Goal: Transaction & Acquisition: Purchase product/service

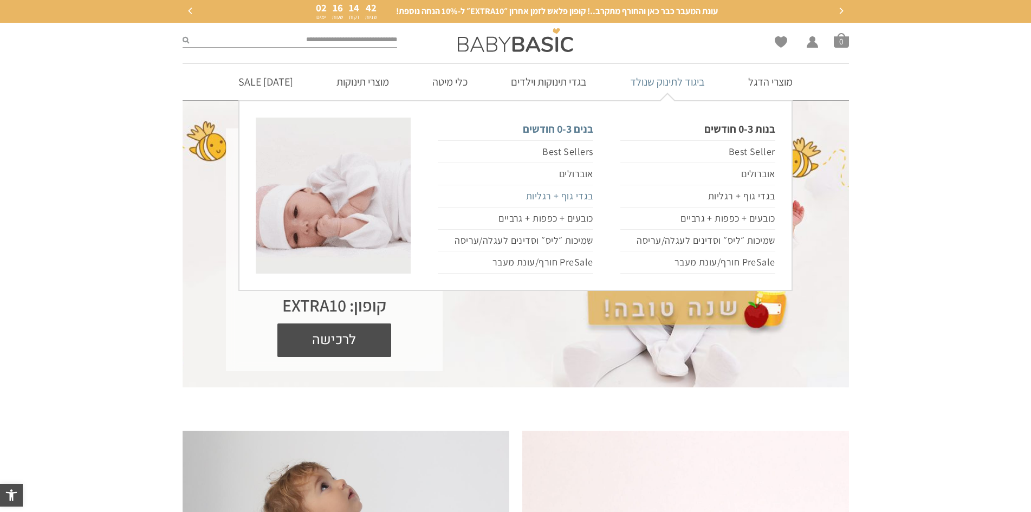
click at [584, 199] on link "בגדי גוף + רגליות" at bounding box center [515, 196] width 155 height 22
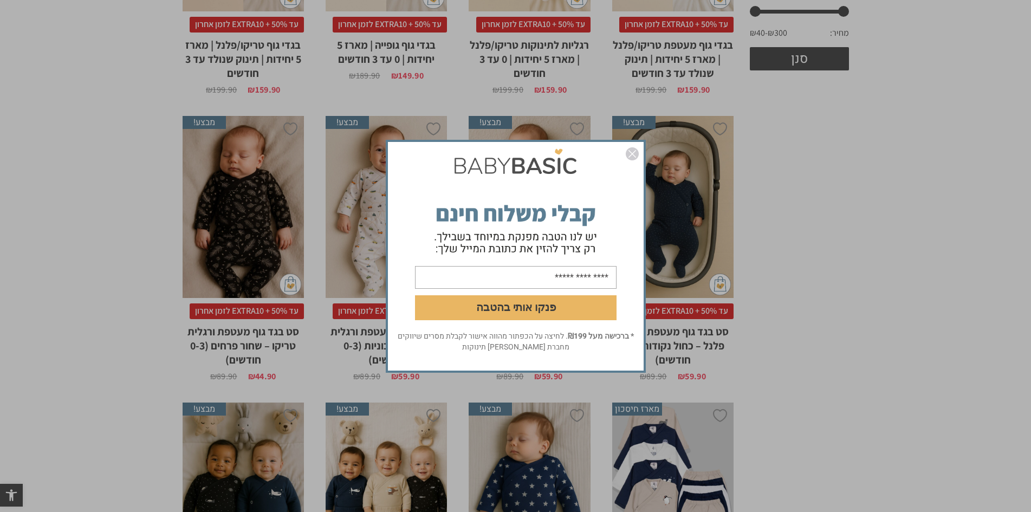
scroll to position [488, 0]
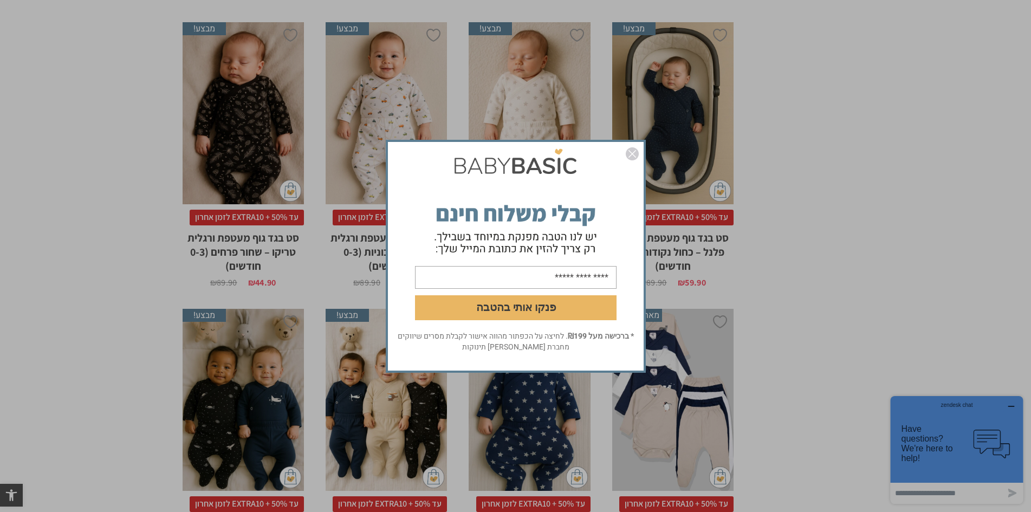
click at [631, 148] on img "סגור" at bounding box center [632, 153] width 13 height 13
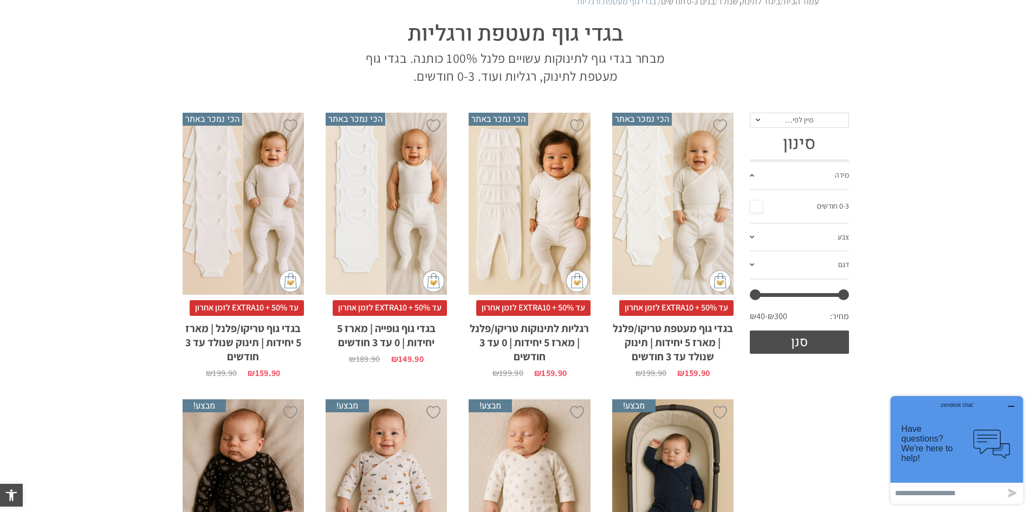
scroll to position [108, 0]
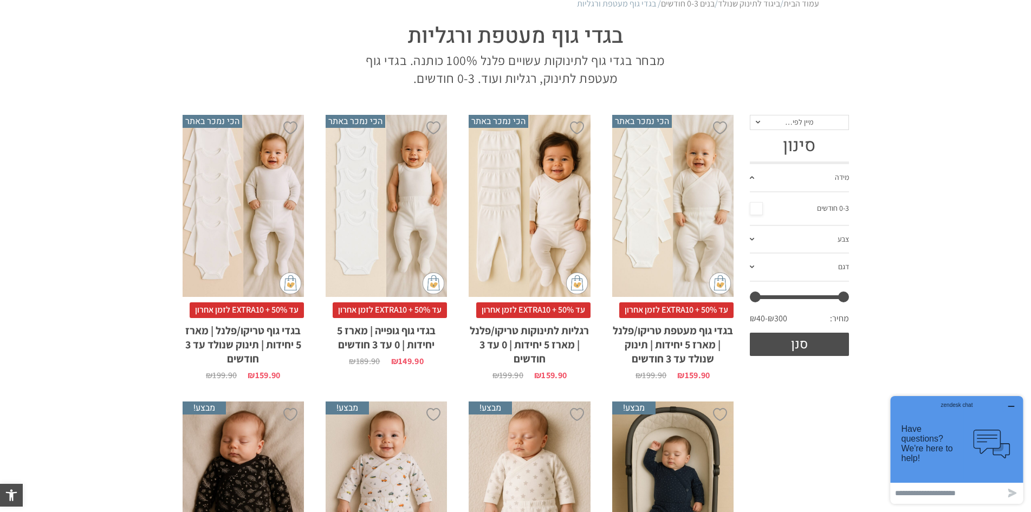
click at [528, 332] on h2 "רגליות לתינוקות טריקו/פלנל | מארז 5 יחידות | 0 עד 3 חודשים" at bounding box center [529, 342] width 121 height 48
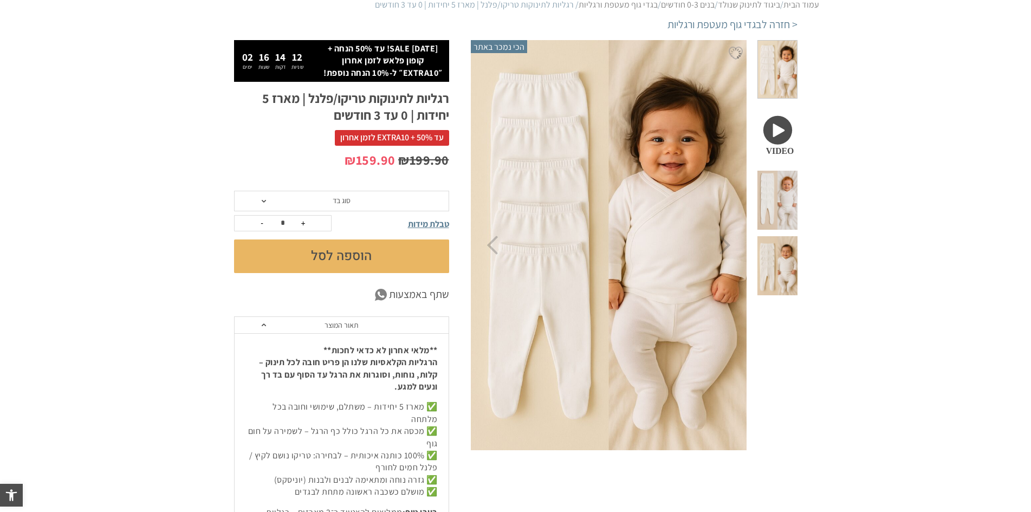
scroll to position [108, 0]
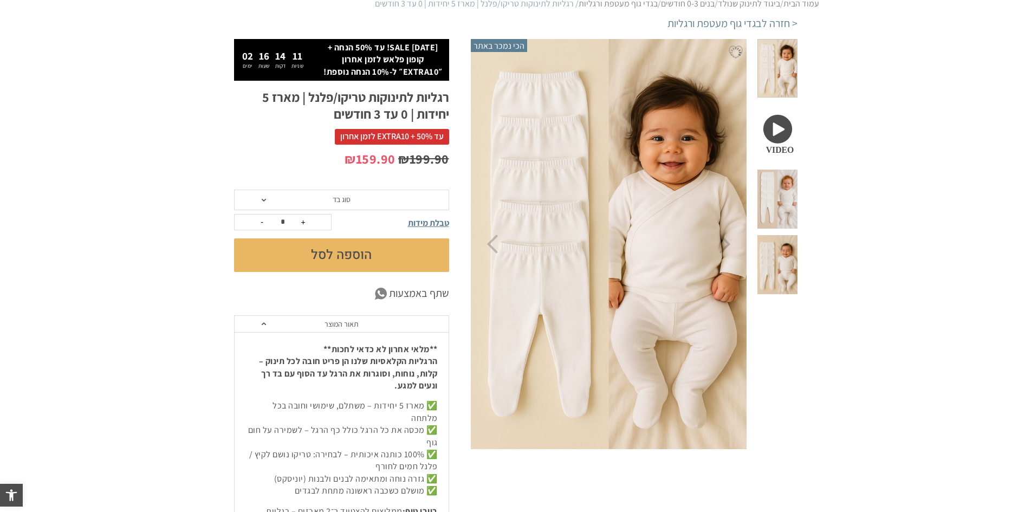
click at [318, 200] on span "סוג בד" at bounding box center [341, 200] width 215 height 21
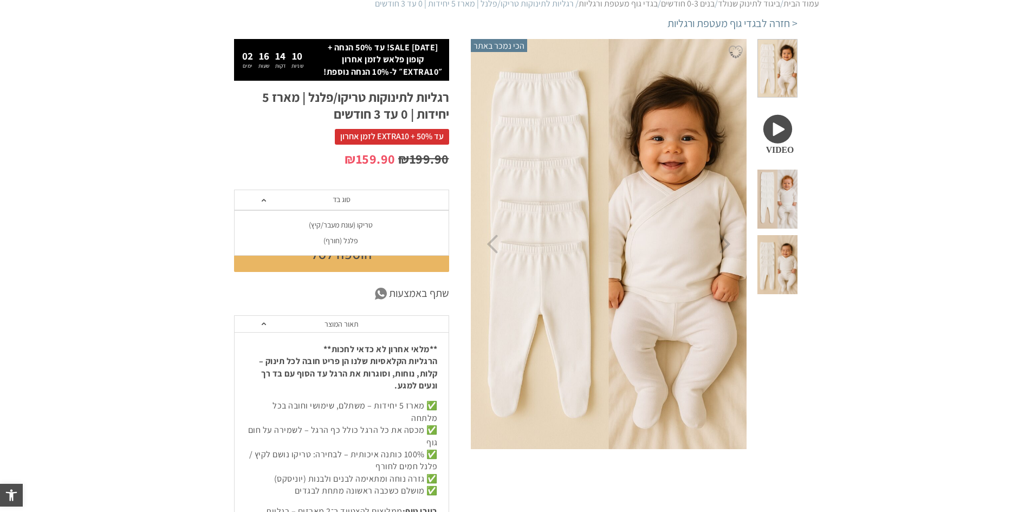
click at [362, 227] on div "טריקו (עונת מעבר/קיץ)" at bounding box center [341, 225] width 215 height 9
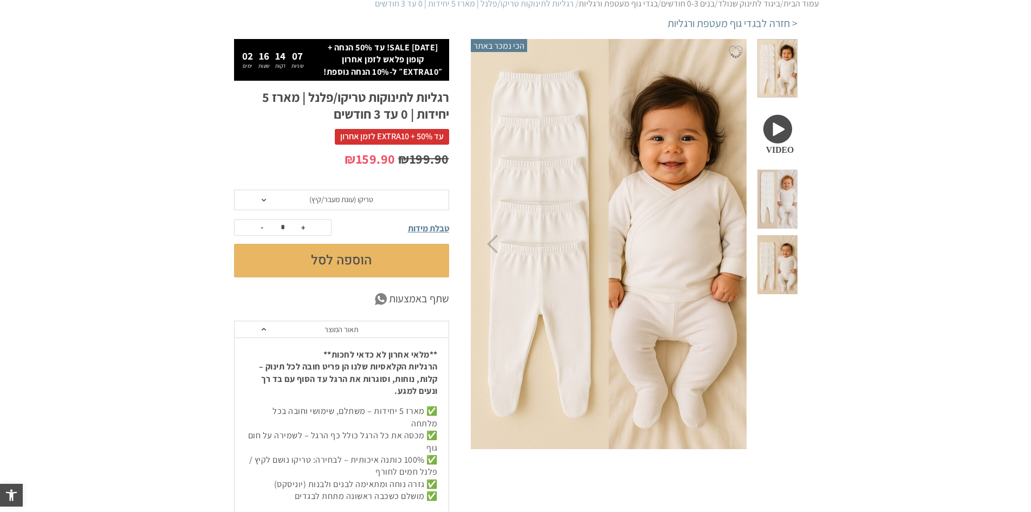
scroll to position [0, 0]
